Goal: Book appointment/travel/reservation

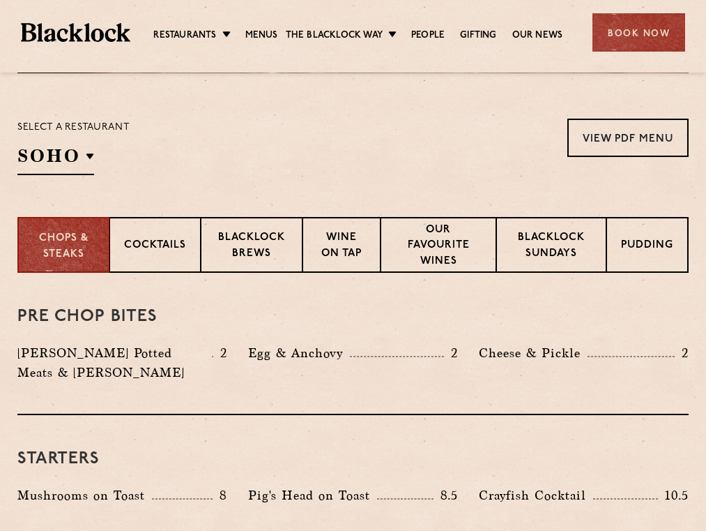
scroll to position [428, 0]
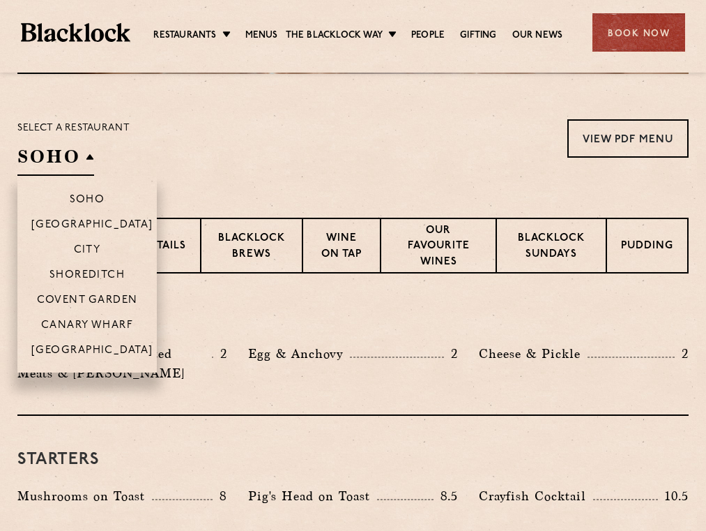
click at [76, 154] on h2 "SOHO" at bounding box center [55, 159] width 77 height 31
click at [99, 272] on p "Shoreditch" at bounding box center [88, 276] width 76 height 14
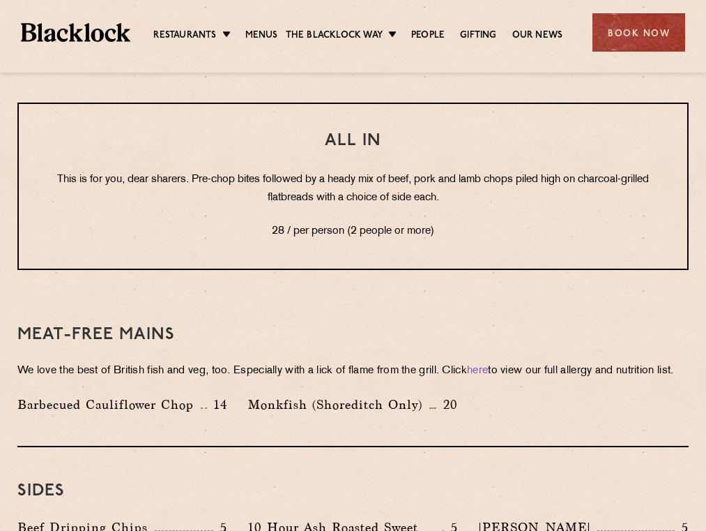
scroll to position [1811, 0]
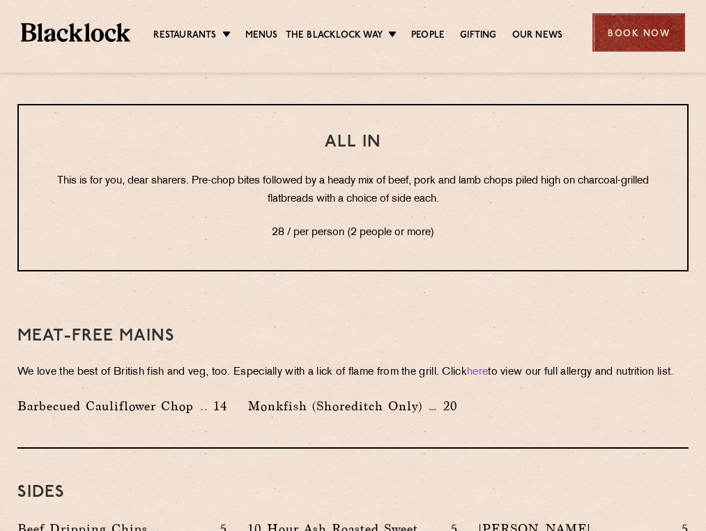
click at [620, 36] on div "Book Now" at bounding box center [639, 32] width 93 height 38
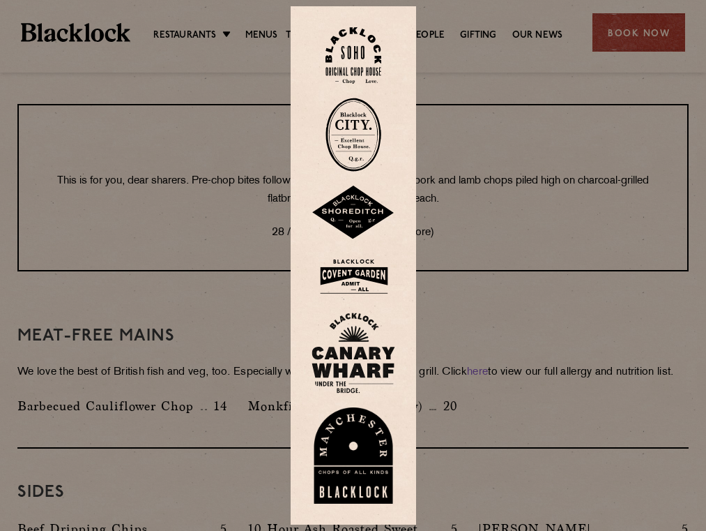
click at [362, 211] on img at bounding box center [354, 212] width 84 height 54
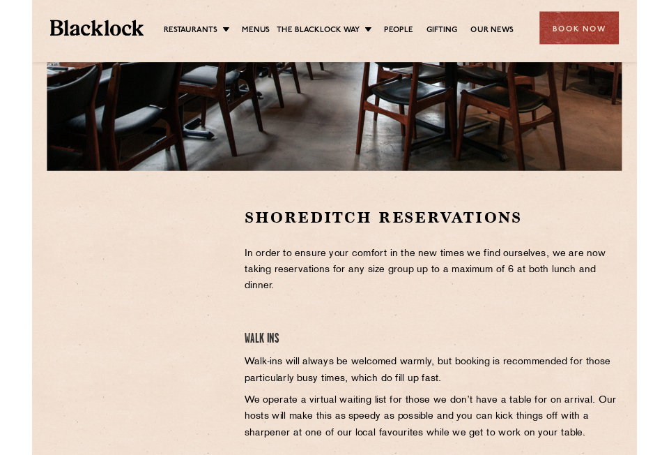
scroll to position [304, 0]
